Goal: Task Accomplishment & Management: Manage account settings

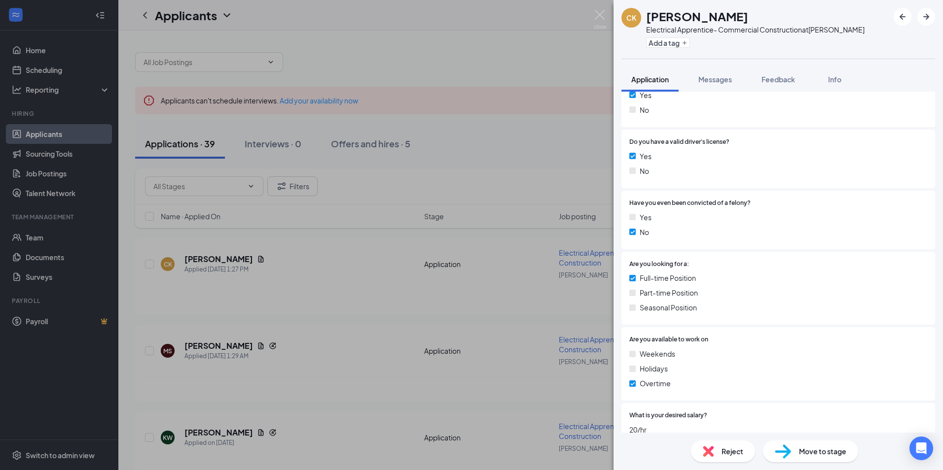
scroll to position [394, 0]
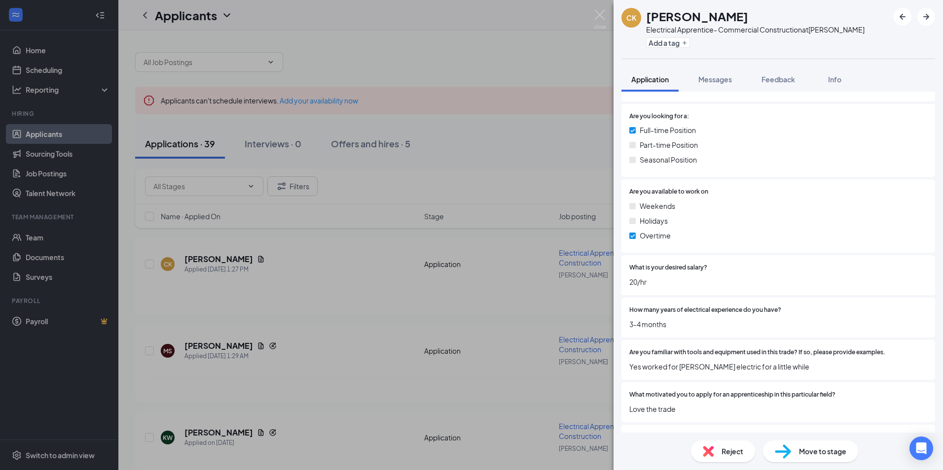
click at [311, 243] on div "CK [PERSON_NAME] Electrical Apprentice- Commercial Construction at [GEOGRAPHIC_…" at bounding box center [471, 235] width 943 height 470
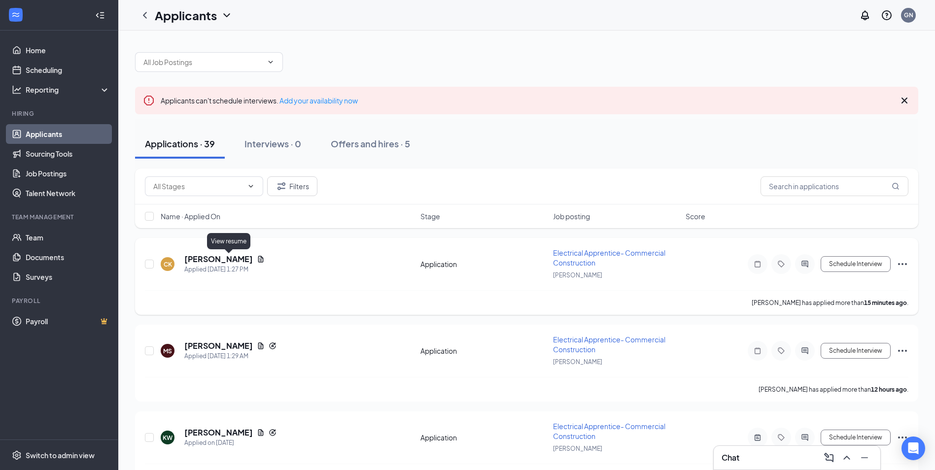
click at [257, 258] on icon "Document" at bounding box center [261, 259] width 8 height 8
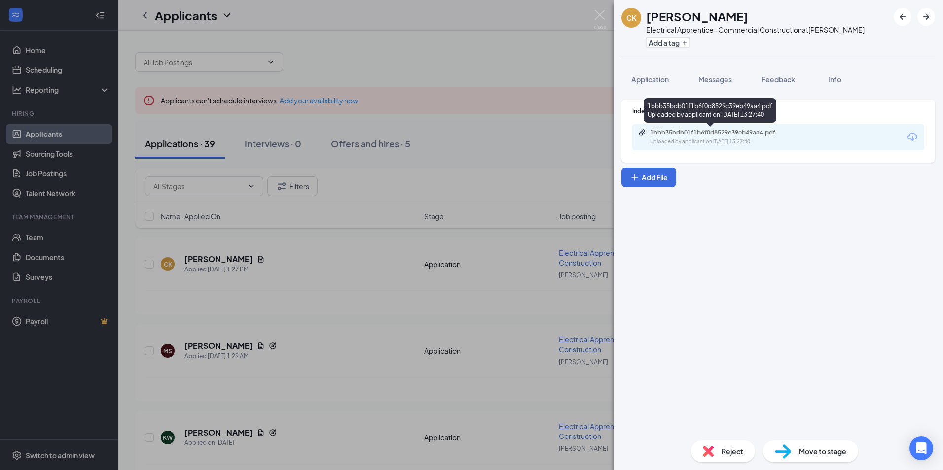
click at [710, 131] on div "1bbb35bdb01f1b6f0d8529c39eb49aa4.pdf" at bounding box center [719, 133] width 138 height 8
click at [378, 267] on div "CK [PERSON_NAME] Electrical Apprentice- Commercial Construction at [GEOGRAPHIC_…" at bounding box center [471, 235] width 943 height 470
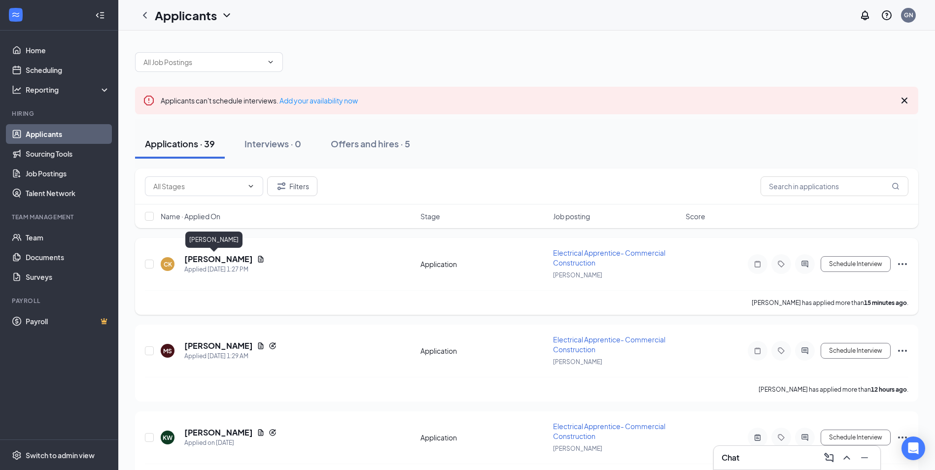
click at [202, 254] on h5 "[PERSON_NAME]" at bounding box center [218, 259] width 69 height 11
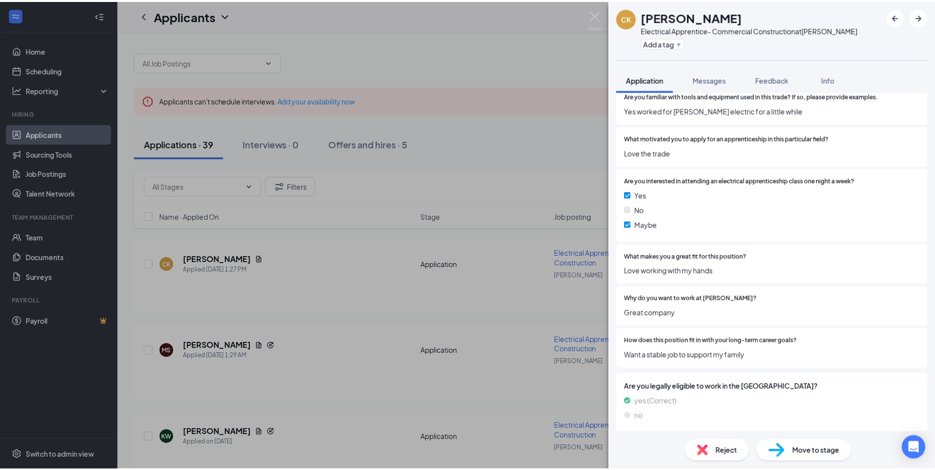
scroll to position [654, 0]
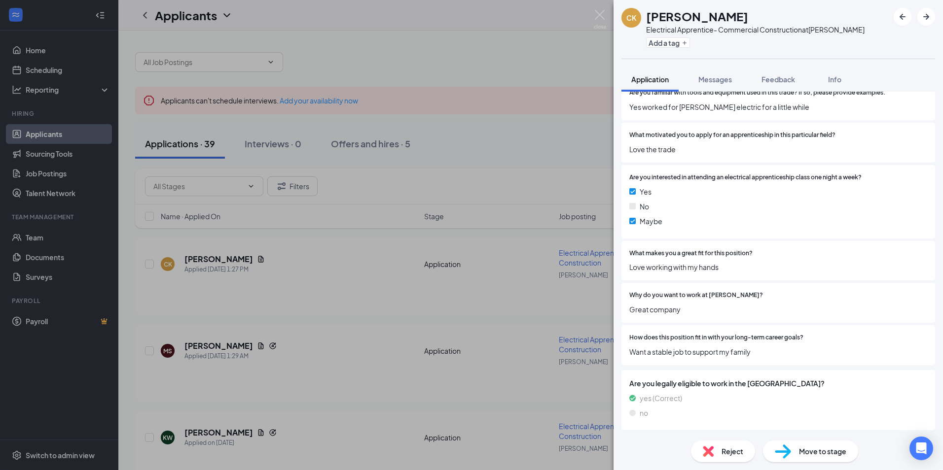
click at [357, 320] on div "CK [PERSON_NAME] Electrical Apprentice- Commercial Construction at [GEOGRAPHIC_…" at bounding box center [471, 235] width 943 height 470
